Goal: Transaction & Acquisition: Purchase product/service

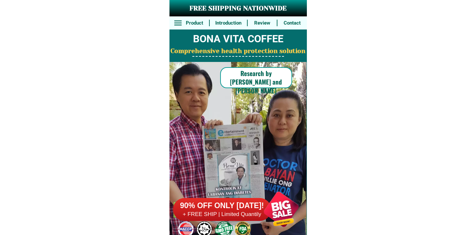
click at [237, 198] on div at bounding box center [222, 209] width 98 height 23
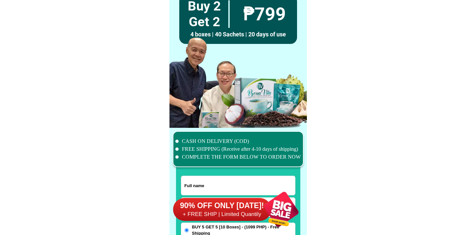
scroll to position [5086, 0]
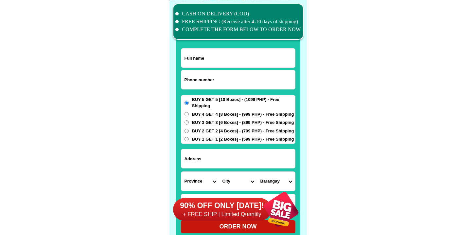
click at [214, 73] on input "Input phone_number" at bounding box center [238, 79] width 114 height 19
paste input "0919 476 6824"
click at [203, 81] on input "0919 476 6824" at bounding box center [238, 79] width 114 height 19
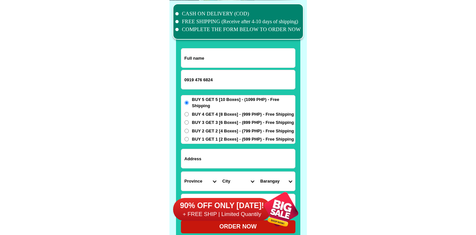
paste input "4766824"
type input "09194766824"
click at [189, 54] on input "Input full_name" at bounding box center [238, 57] width 114 height 19
paste input "Milagros Garcia Sinco"
type input "Milagros Garcia Sinco"
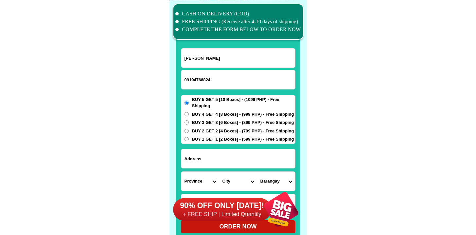
click at [219, 162] on input "Input address" at bounding box center [238, 158] width 114 height 19
paste input "MASK-California Homes, Sampaguita.Road, Andagao, Kalibo, Aklan"
type input "MASK-California Homes, Sampaguita.Road, Andagao, Kalibo, Aklan"
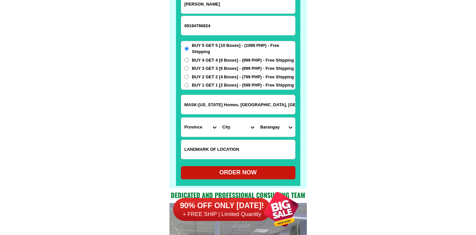
scroll to position [5183, 0]
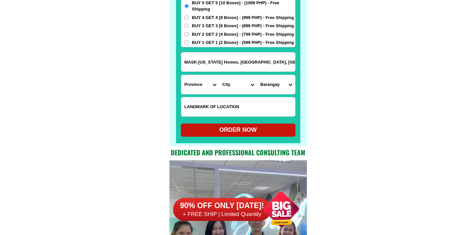
click at [237, 108] on input "Input LANDMARKOFLOCATION" at bounding box center [238, 106] width 114 height 19
paste input "Near Our Lady of Salvation Chapel"
type input "Near Our Lady of Salvation Chapel"
click at [208, 70] on input "MASK-California Homes, Sampaguita.Road, Andagao, Kalibo, Aklan" at bounding box center [238, 61] width 114 height 19
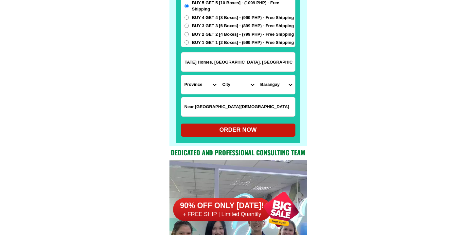
drag, startPoint x: 209, startPoint y: 63, endPoint x: 444, endPoint y: 73, distance: 234.8
click at [194, 85] on select "Province [GEOGRAPHIC_DATA] [GEOGRAPHIC_DATA] [GEOGRAPHIC_DATA] [GEOGRAPHIC_DATA…" at bounding box center [200, 84] width 38 height 19
select select "63_595"
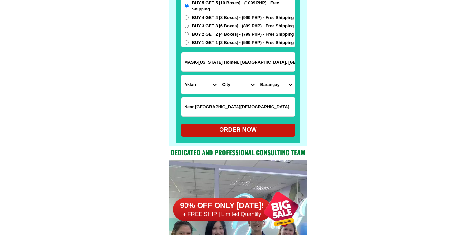
click at [181, 75] on select "Province [GEOGRAPHIC_DATA] [GEOGRAPHIC_DATA] [GEOGRAPHIC_DATA] [GEOGRAPHIC_DATA…" at bounding box center [200, 84] width 38 height 19
click at [244, 83] on select "City" at bounding box center [238, 84] width 38 height 19
click at [212, 57] on input "MASK-California Homes, Sampaguita.Road, Andagao, Kalibo, Aklan" at bounding box center [238, 61] width 114 height 19
drag, startPoint x: 225, startPoint y: 63, endPoint x: 362, endPoint y: 71, distance: 136.7
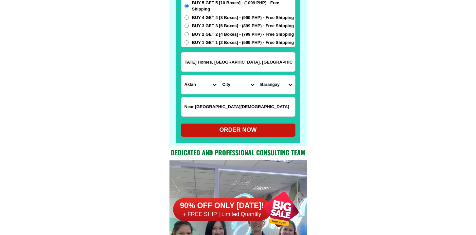
click at [238, 88] on select "City Aklan-balete Aklan-banga Aklan-malinao Altavas Batan Buruanga Ibajay Kalib…" at bounding box center [238, 84] width 38 height 19
select select "63_5958894"
click at [219, 75] on select "City Aklan-balete Aklan-banga Aklan-malinao Altavas Batan Buruanga Ibajay Kalib…" at bounding box center [238, 84] width 38 height 19
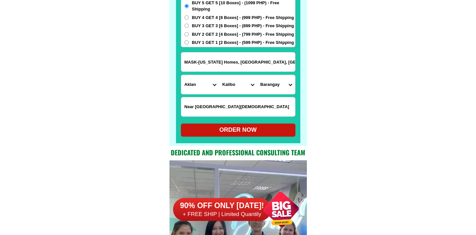
click at [270, 86] on select "Barangay Andagaw Bachaw norte Bachaw sur Briones Buswang new Buswang old Caano …" at bounding box center [276, 84] width 38 height 19
select select "63_59588941314"
click at [257, 75] on select "Barangay Andagaw Bachaw norte Bachaw sur Briones Buswang new Buswang old Caano …" at bounding box center [276, 84] width 38 height 19
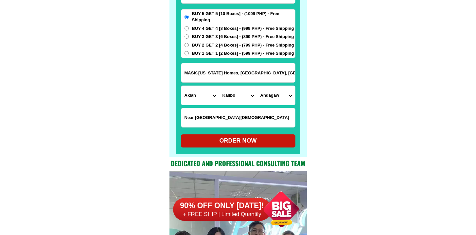
scroll to position [5172, 0]
click at [249, 149] on div at bounding box center [238, 39] width 124 height 230
click at [214, 142] on div "ORDER NOW" at bounding box center [238, 140] width 115 height 9
type input "09194766824"
radio input "true"
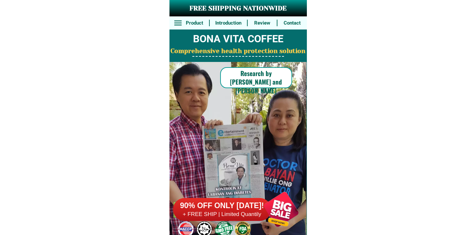
click at [237, 213] on h6 "+ FREE SHIP | Limited Quantily" at bounding box center [222, 213] width 98 height 7
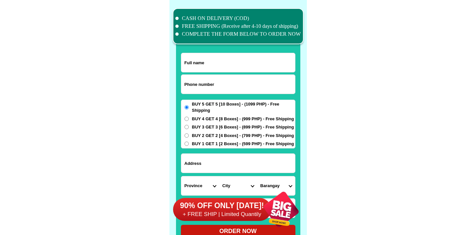
scroll to position [5086, 0]
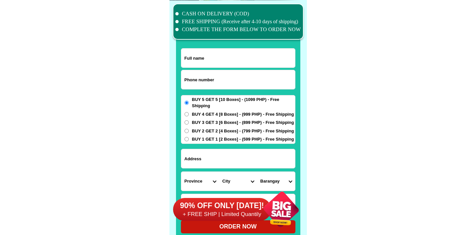
click at [236, 68] on form "ORDER NOW Province [GEOGRAPHIC_DATA] [GEOGRAPHIC_DATA] [GEOGRAPHIC_DATA] [GEOGR…" at bounding box center [238, 140] width 115 height 185
click at [232, 75] on input "Input phone_number" at bounding box center [238, 79] width 114 height 19
paste input "9279531089"
click at [188, 82] on input "0 9279531089" at bounding box center [238, 79] width 114 height 19
click at [190, 80] on input "0 9279531089" at bounding box center [238, 79] width 114 height 19
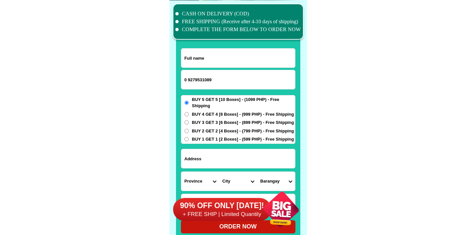
click at [189, 80] on input "0 9279531089" at bounding box center [238, 79] width 114 height 19
click at [189, 78] on input "0 9279531089" at bounding box center [238, 79] width 114 height 19
type input "09279531089"
click at [246, 57] on input "Input full_name" at bounding box center [238, 57] width 114 height 19
drag, startPoint x: 188, startPoint y: 26, endPoint x: 170, endPoint y: 9, distance: 25.0
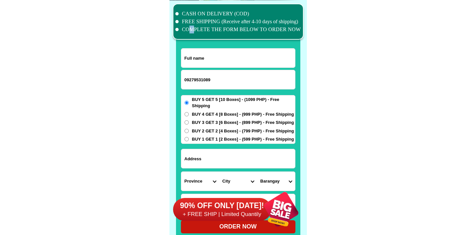
click at [179, 18] on ul "CASH ON DELIVERY (COD) FREE SHIPPING (Receive after 4-10 days of shipping) COMP…" at bounding box center [238, 22] width 126 height 24
click at [241, 54] on input "Input full_name" at bounding box center [238, 57] width 114 height 19
paste input "9279531089"
click at [226, 63] on input "9279531089" at bounding box center [238, 57] width 114 height 19
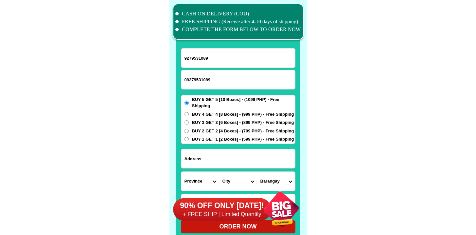
click at [226, 63] on input "9279531089" at bounding box center [238, 57] width 114 height 19
paste input "Felisa Managat"
type input "Felisa Managat"
click at [197, 122] on span "BUY 3 GET 3 [6 Boxes] - (899 PHP) - Free Shipping" at bounding box center [243, 122] width 102 height 7
click at [189, 122] on input "BUY 3 GET 3 [6 Boxes] - (899 PHP) - Free Shipping" at bounding box center [187, 122] width 4 height 4
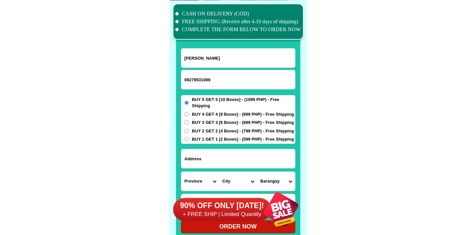
radio input "true"
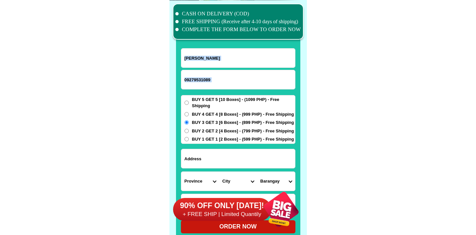
click at [207, 154] on form "Felisa Managat 09279531089 ORDER NOW Province Abra Agusan-del-norte Agusan-del-…" at bounding box center [238, 140] width 115 height 185
click at [207, 154] on input "Input address" at bounding box center [238, 158] width 114 height 19
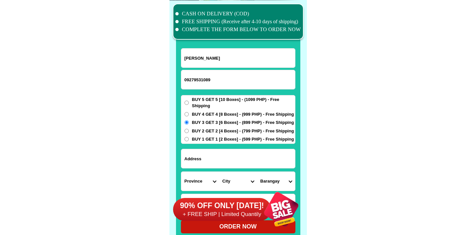
paste input "926 Tramo St. Daniel Fajardo Las Piñas City M Manila"
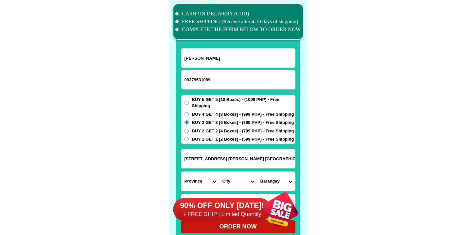
type input "926 Tramo St. Daniel Fajardo Las Piñas City M Manila"
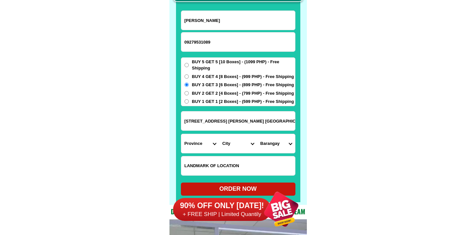
scroll to position [5125, 0]
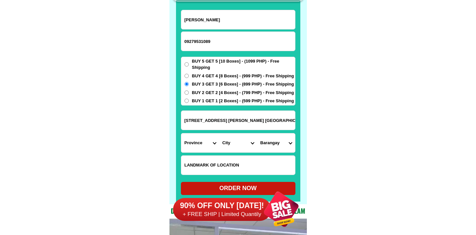
click at [215, 154] on form "Felisa Managat 09279531089 ORDER NOW 926 Tramo St. Daniel Fajardo Las Piñas Cit…" at bounding box center [238, 102] width 115 height 185
click at [215, 160] on input "Input LANDMARKOFLOCATION" at bounding box center [238, 164] width 114 height 19
paste input "Opposite St Rose of Lima School"
type input "Opposite St Rose of Lima School"
click at [243, 118] on input "926 Tramo St. Daniel Fajardo Las Piñas City M Manila" at bounding box center [238, 120] width 114 height 19
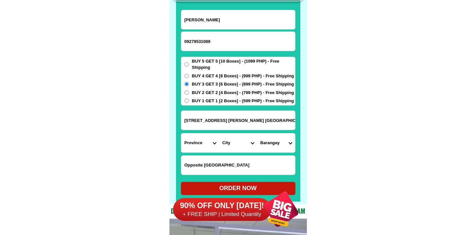
click at [195, 150] on select "Province [GEOGRAPHIC_DATA] [GEOGRAPHIC_DATA] [GEOGRAPHIC_DATA] [GEOGRAPHIC_DATA…" at bounding box center [200, 142] width 38 height 19
select select "63_219"
click at [181, 133] on select "Province [GEOGRAPHIC_DATA] [GEOGRAPHIC_DATA] [GEOGRAPHIC_DATA] [GEOGRAPHIC_DATA…" at bounding box center [200, 142] width 38 height 19
click at [235, 144] on select "City Binondo CALOOCAN Ermita Intramuros Las-pinas Makati Malabon-city Malate Ma…" at bounding box center [238, 142] width 38 height 19
select select "63_2199576"
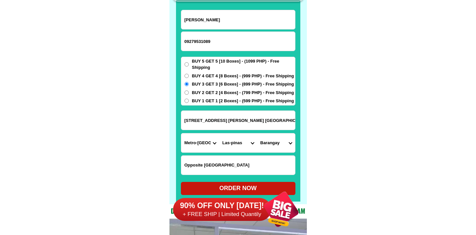
click at [219, 133] on select "City Binondo CALOOCAN Ermita Intramuros Las-pinas Makati Malabon-city Malate Ma…" at bounding box center [238, 142] width 38 height 19
click at [280, 144] on select "Barangay Almanza dos Almanza uno B. f. international village Daniel fajardo Eli…" at bounding box center [276, 142] width 38 height 19
select select "63_2199576640"
click at [257, 133] on select "Barangay Almanza dos Almanza uno B. f. international village Daniel fajardo Eli…" at bounding box center [276, 142] width 38 height 19
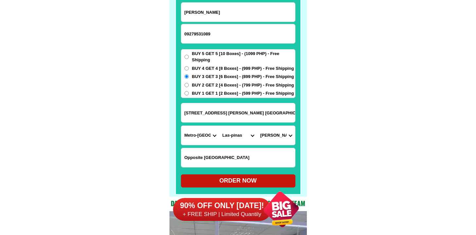
scroll to position [5133, 0]
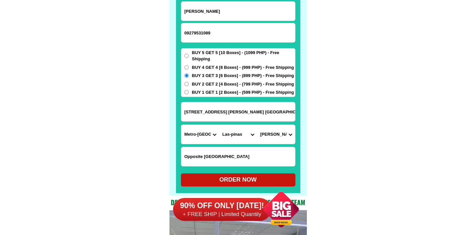
click at [233, 177] on div "ORDER NOW" at bounding box center [238, 179] width 115 height 9
radio input "true"
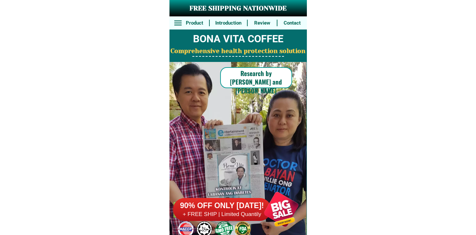
click at [231, 209] on h6 "90% OFF ONLY [DATE]!" at bounding box center [222, 206] width 98 height 10
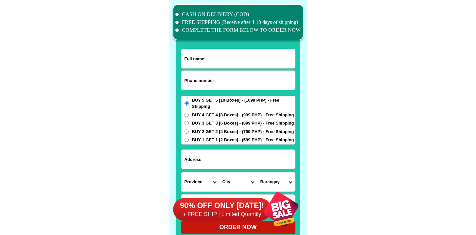
scroll to position [5086, 0]
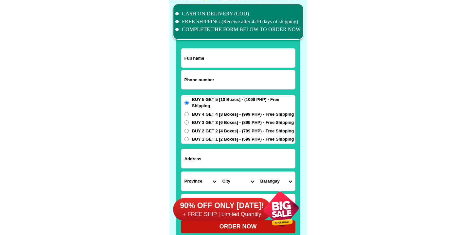
click at [218, 87] on input "Input phone_number" at bounding box center [238, 79] width 114 height 19
paste input "09676629116"
type input "09676629116"
click at [211, 57] on input "Input full_name" at bounding box center [238, 57] width 114 height 19
paste input "[PERSON_NAME]"
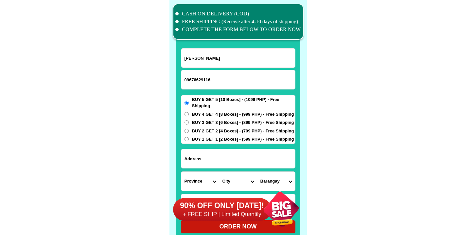
type input "[PERSON_NAME]"
click at [230, 164] on input "Input address" at bounding box center [238, 158] width 114 height 19
paste input "Purok 2, Libertad, [GEOGRAPHIC_DATA], [GEOGRAPHIC_DATA]"
type input "Purok 2, Libertad, [GEOGRAPHIC_DATA], [GEOGRAPHIC_DATA]"
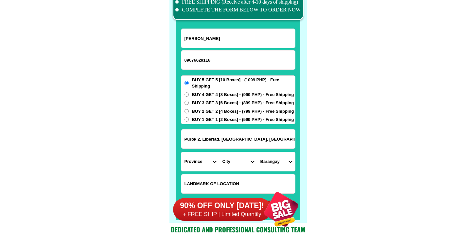
scroll to position [5107, 0]
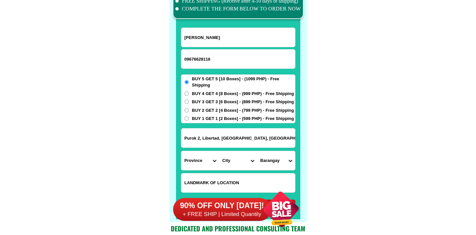
click at [240, 173] on div at bounding box center [238, 183] width 115 height 20
click at [240, 176] on input "Input LANDMARKOFLOCATION" at bounding box center [238, 182] width 114 height 19
paste input "Near: MilkTealawe (Can this coffee be used for kids?)"
type input "Near: MilkTealawe (Can this coffee be used for kids?)"
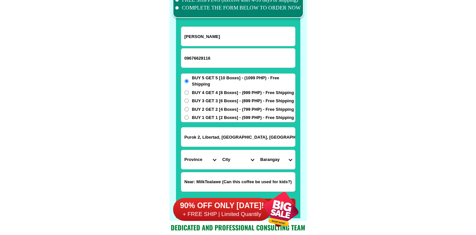
scroll to position [5108, 0]
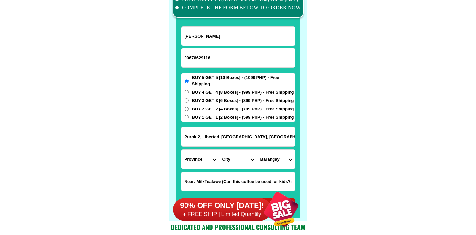
click at [203, 168] on select "Province [GEOGRAPHIC_DATA] [GEOGRAPHIC_DATA] [GEOGRAPHIC_DATA] [GEOGRAPHIC_DATA…" at bounding box center [200, 159] width 38 height 19
select select "63_691"
click at [181, 150] on select "Province [GEOGRAPHIC_DATA] [GEOGRAPHIC_DATA] [GEOGRAPHIC_DATA] [GEOGRAPHIC_DATA…" at bounding box center [200, 159] width 38 height 19
click at [242, 151] on select "City Bacolod Baloi Baroy [GEOGRAPHIC_DATA]-city [GEOGRAPHIC_DATA] Kolambugan [G…" at bounding box center [238, 159] width 38 height 19
click at [238, 153] on select "City Bacolod Baloi Baroy [GEOGRAPHIC_DATA]-city [GEOGRAPHIC_DATA] Kolambugan [G…" at bounding box center [238, 159] width 38 height 19
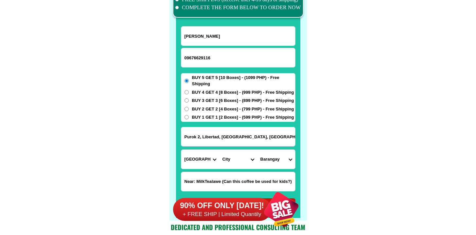
select select "63_6911799"
click at [219, 150] on select "City Bacolod Baloi Baroy [GEOGRAPHIC_DATA]-city [GEOGRAPHIC_DATA] Kolambugan [G…" at bounding box center [238, 159] width 38 height 19
click at [276, 158] on select "Barangay [GEOGRAPHIC_DATA] [GEOGRAPHIC_DATA] Inudaran Kulasihan Libertad [GEOGR…" at bounding box center [276, 159] width 38 height 19
select select "63_69117997096"
click at [257, 150] on select "Barangay [GEOGRAPHIC_DATA] [GEOGRAPHIC_DATA] Inudaran Kulasihan Libertad [GEOGR…" at bounding box center [276, 159] width 38 height 19
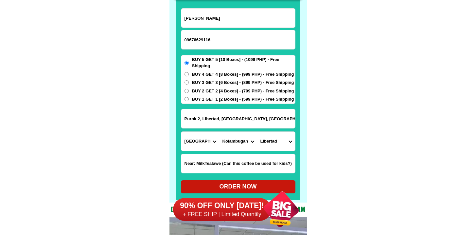
scroll to position [5127, 0]
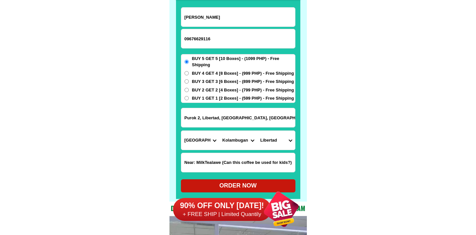
click at [240, 163] on input "Near: MilkTealawe (Can this coffee be used for kids?)" at bounding box center [238, 162] width 114 height 19
drag, startPoint x: 240, startPoint y: 163, endPoint x: 216, endPoint y: 167, distance: 23.8
click at [216, 167] on input "Near: MilkTealawe (Can this coffee be used for kids?)" at bounding box center [238, 162] width 114 height 19
click at [233, 164] on input "Near: MilkTealawe (Can this coffee be used for kids?)" at bounding box center [238, 162] width 114 height 19
click at [244, 186] on div "90% OFF ONLY [DATE]! + FREE SHIP | Limited Quantily" at bounding box center [240, 208] width 134 height 51
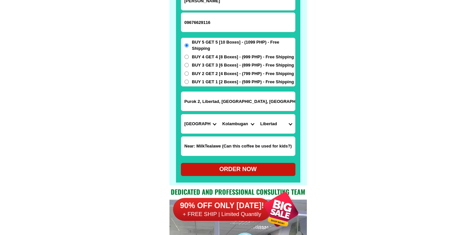
scroll to position [5158, 0]
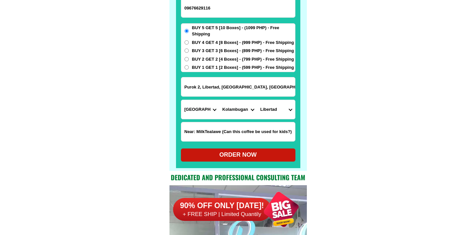
click at [257, 156] on div "ORDER NOW" at bounding box center [238, 154] width 115 height 9
radio input "true"
